Goal: Task Accomplishment & Management: Complete application form

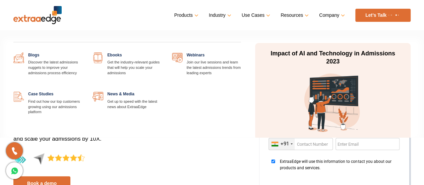
click at [298, 15] on link "Resources" at bounding box center [293, 15] width 27 height 10
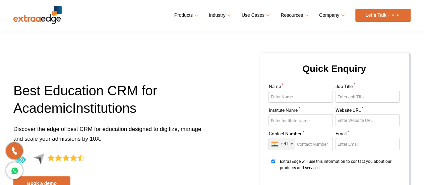
click at [387, 16] on img at bounding box center [393, 15] width 14 height 3
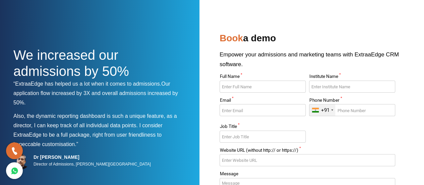
click at [235, 87] on input "Full Name *" at bounding box center [262, 86] width 86 height 12
type input "[PERSON_NAME]"
type input "Knodics"
click at [272, 112] on input "Email *" at bounding box center [262, 110] width 86 height 12
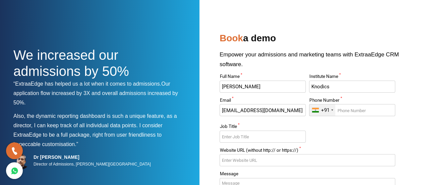
type input "[EMAIL_ADDRESS][DOMAIN_NAME]"
type input "9310028999"
